Goal: Information Seeking & Learning: Learn about a topic

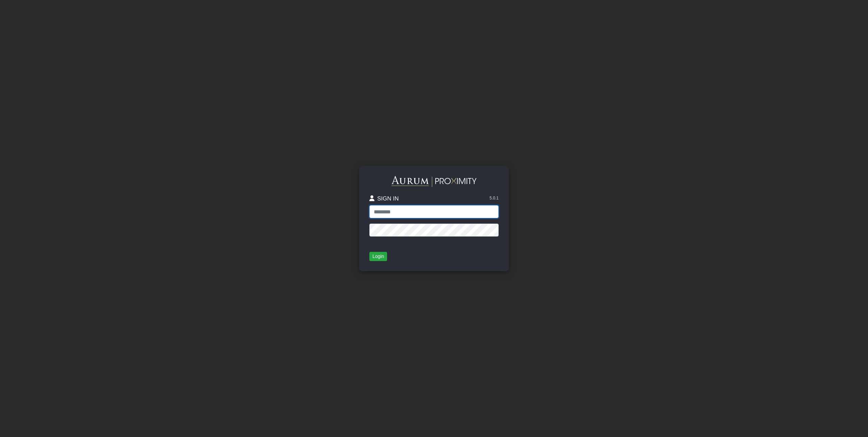
click at [460, 213] on input "text" at bounding box center [433, 211] width 129 height 13
drag, startPoint x: 811, startPoint y: 0, endPoint x: 409, endPoint y: 209, distance: 452.6
click at [409, 209] on input "text" at bounding box center [433, 211] width 129 height 13
click at [423, 208] on input "text" at bounding box center [433, 211] width 129 height 13
type input "**********"
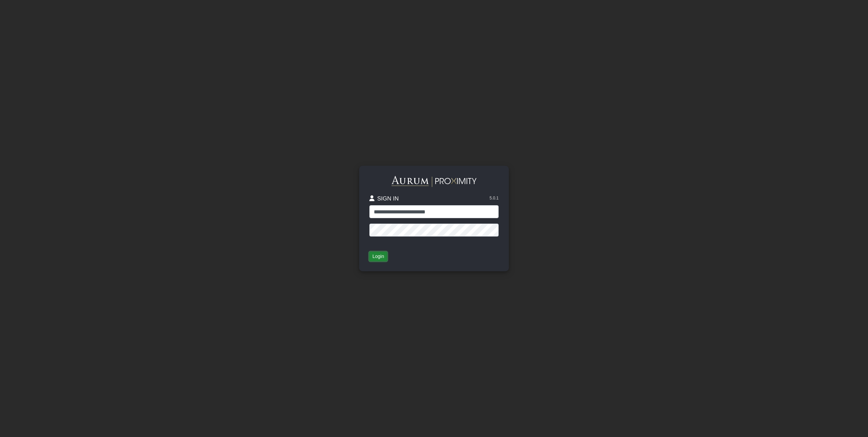
click at [377, 254] on button "Login" at bounding box center [378, 257] width 18 height 10
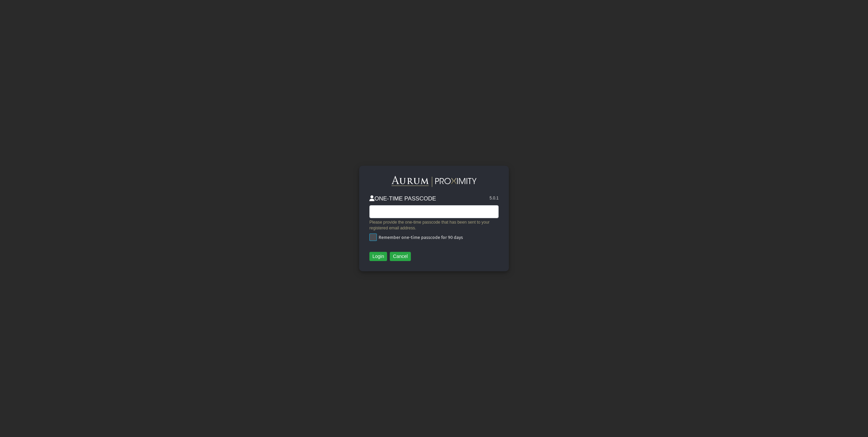
click at [375, 238] on span at bounding box center [372, 236] width 7 height 7
click at [391, 212] on input "text" at bounding box center [433, 211] width 129 height 13
paste input "******"
type input "******"
click at [379, 257] on button "Login" at bounding box center [378, 257] width 18 height 10
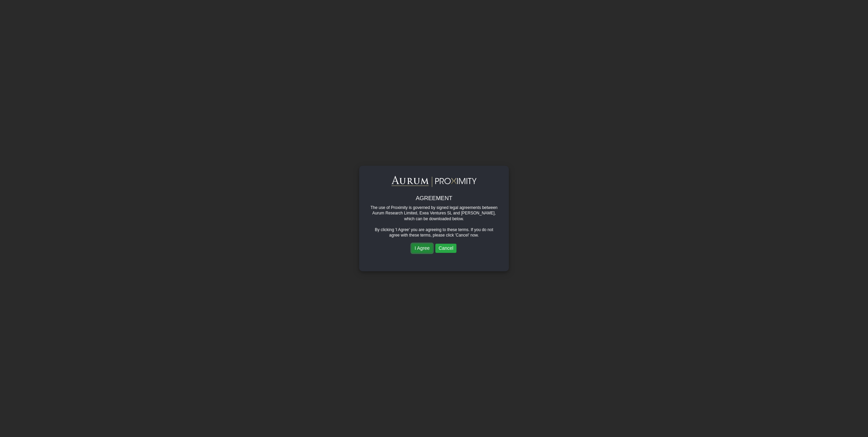
click at [427, 251] on button "I Agree" at bounding box center [422, 249] width 21 height 10
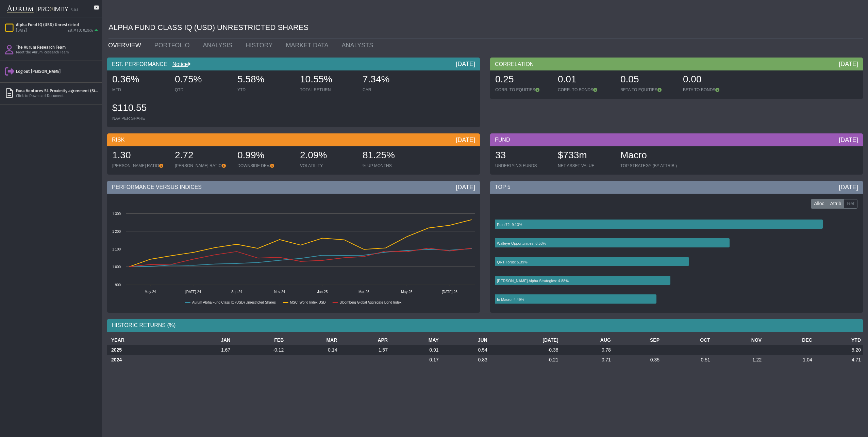
click at [836, 204] on label "Attrib" at bounding box center [835, 204] width 17 height 10
click at [820, 202] on label "Alloc" at bounding box center [819, 204] width 16 height 10
click at [159, 47] on link "PORTFOLIO" at bounding box center [173, 45] width 49 height 14
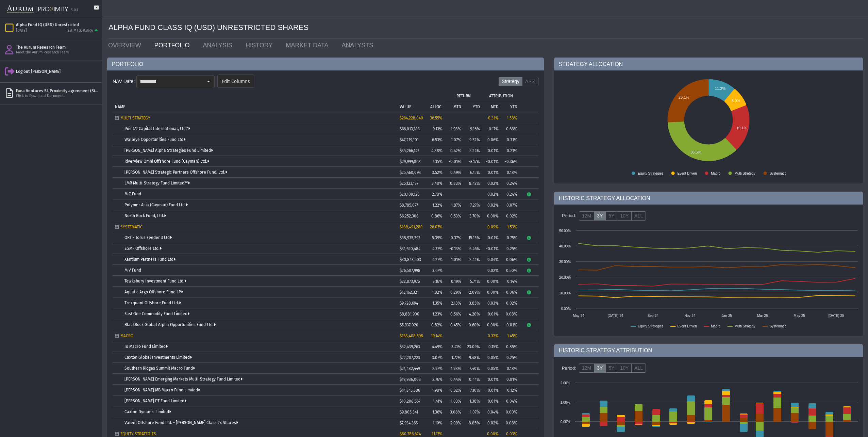
click at [530, 194] on icon "Tree list with 38 rows and 10 columns. Press Ctrl + right arrow to expand the f…" at bounding box center [529, 194] width 5 height 4
click at [202, 44] on link "ANALYSIS" at bounding box center [219, 45] width 43 height 14
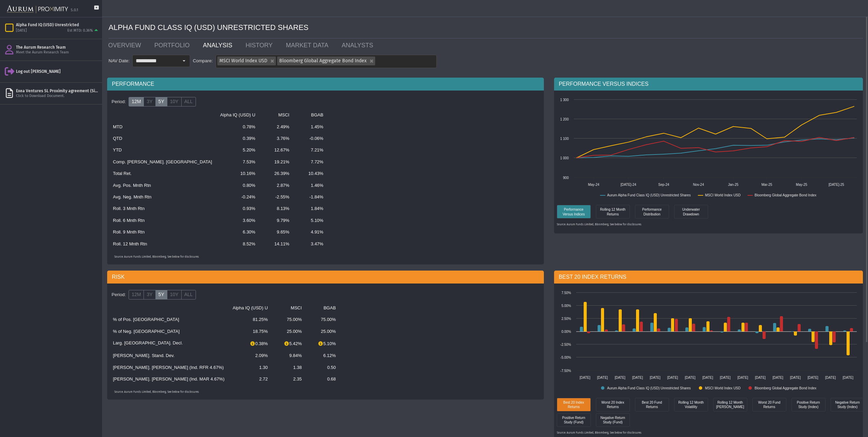
click at [135, 102] on label "12M" at bounding box center [136, 102] width 15 height 10
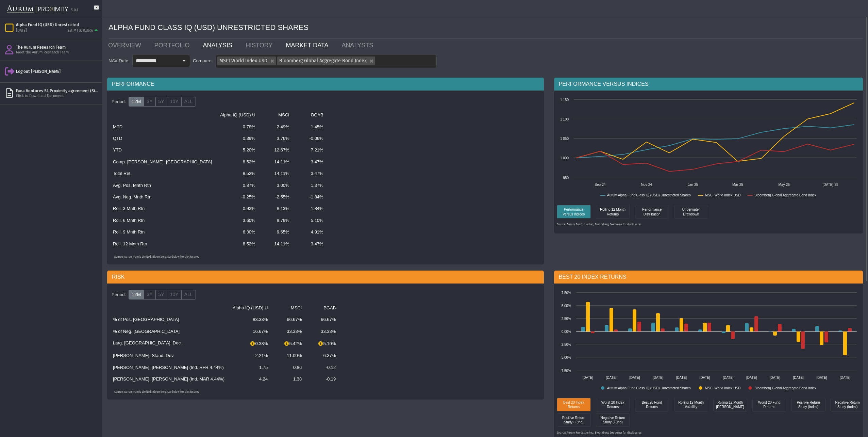
click at [305, 50] on link "MARKET DATA" at bounding box center [309, 45] width 56 height 14
